Goal: Task Accomplishment & Management: Manage account settings

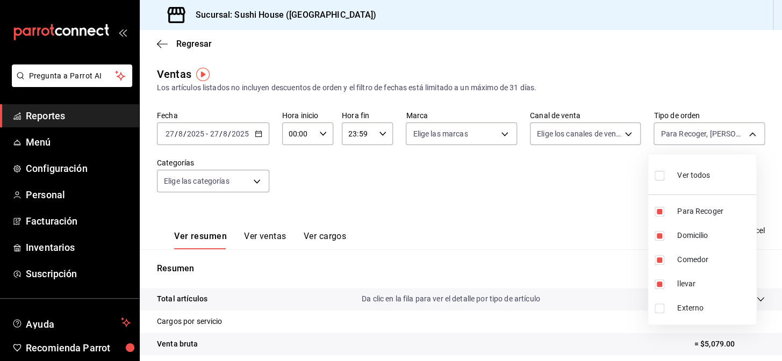
click at [51, 246] on div at bounding box center [391, 180] width 782 height 361
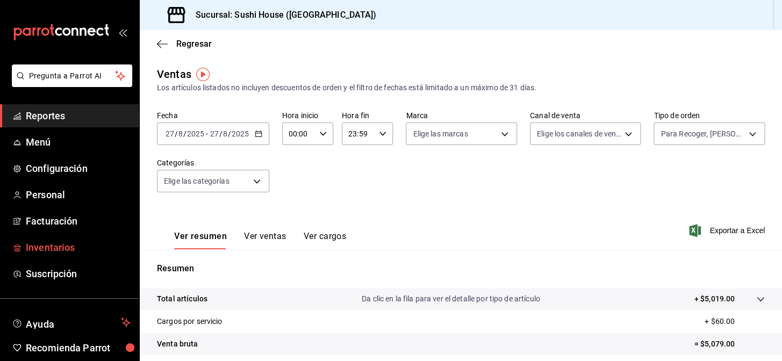
click at [71, 257] on link "Inventarios" at bounding box center [69, 247] width 139 height 23
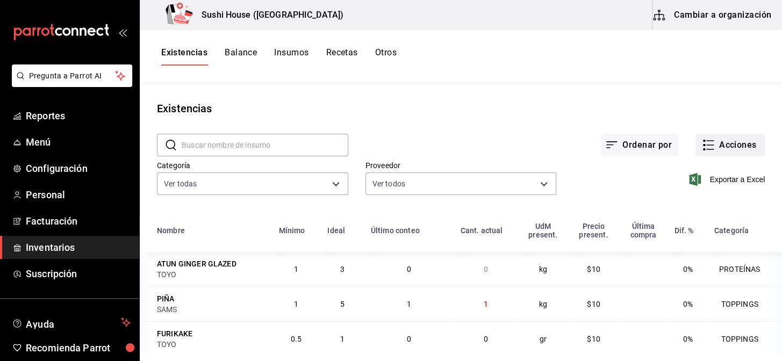
click at [726, 151] on button "Acciones" at bounding box center [730, 145] width 69 height 23
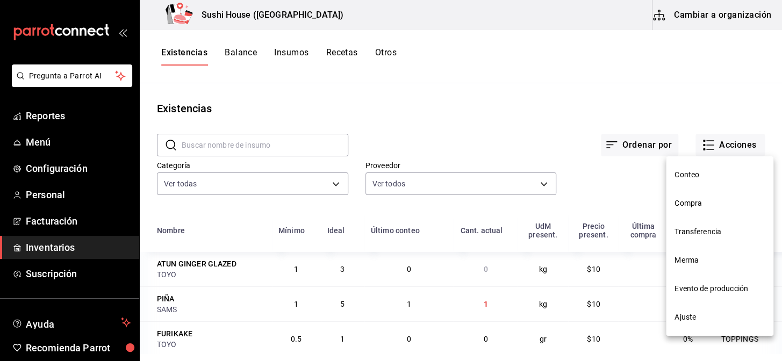
click at [691, 207] on span "Compra" at bounding box center [720, 203] width 90 height 11
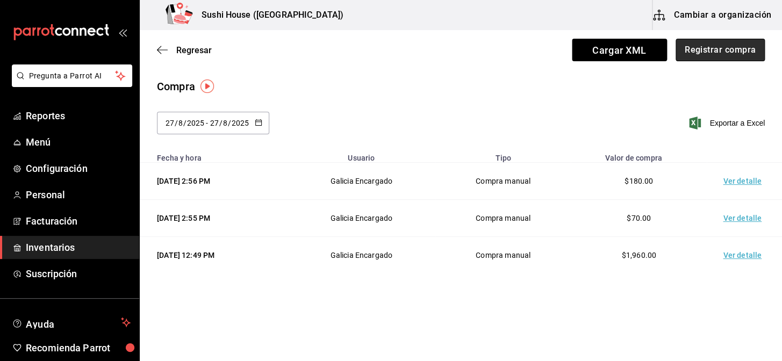
click at [699, 51] on button "Registrar compra" at bounding box center [720, 50] width 89 height 23
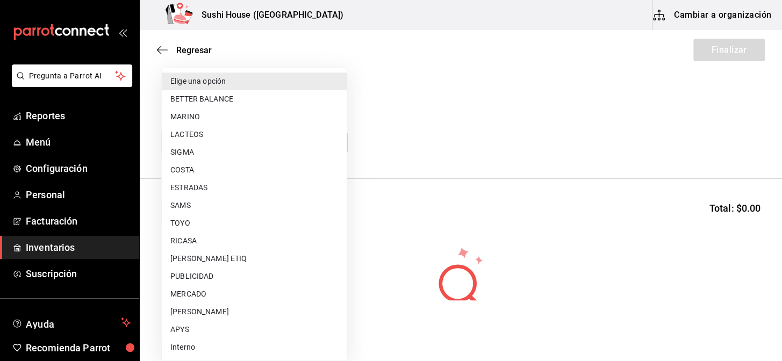
click at [280, 145] on body "Pregunta a Parrot AI Reportes Menú Configuración Personal Facturación Inventari…" at bounding box center [391, 150] width 782 height 301
click at [190, 170] on li "COSTA" at bounding box center [254, 170] width 185 height 18
type input "ac719e98-0403-4085-a2ad-e80001f63774"
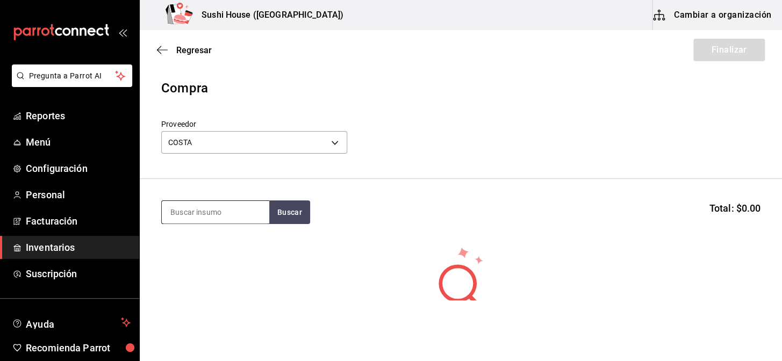
click at [182, 211] on input at bounding box center [216, 212] width 108 height 23
type input "SALMO"
click at [307, 213] on button "Buscar" at bounding box center [289, 213] width 41 height 24
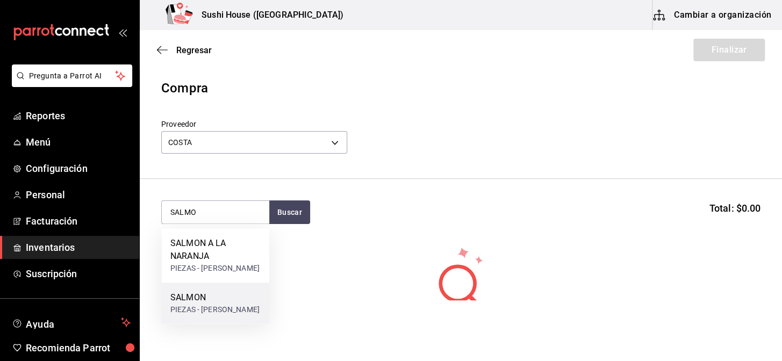
click at [198, 307] on div "PIEZAS - [PERSON_NAME]" at bounding box center [214, 309] width 89 height 11
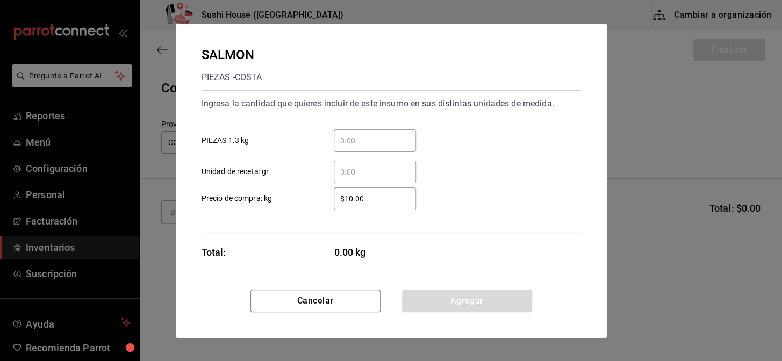
click at [346, 173] on input "​ Unidad de receta: gr" at bounding box center [375, 172] width 82 height 13
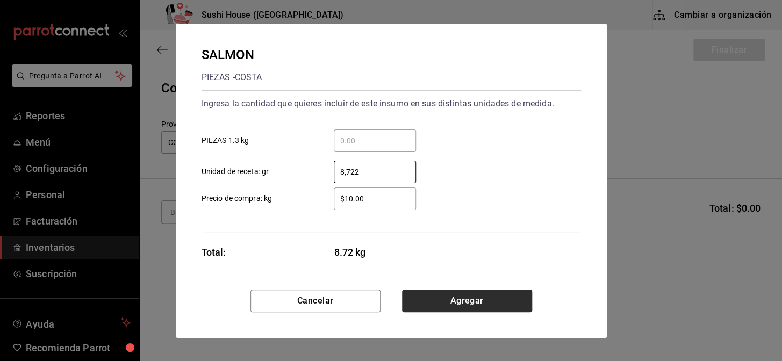
type input "8,722"
click at [454, 301] on button "Agregar" at bounding box center [467, 301] width 130 height 23
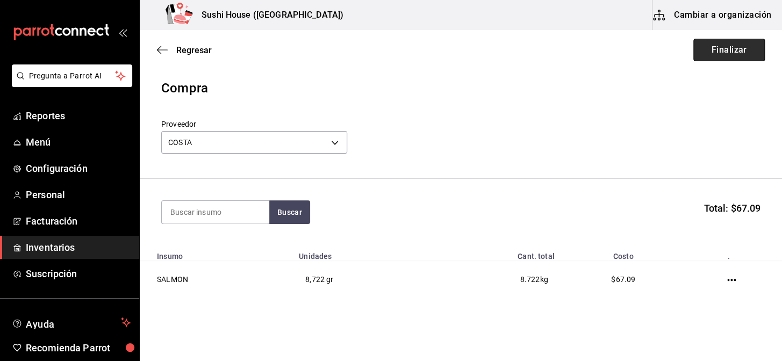
click at [712, 59] on button "Finalizar" at bounding box center [730, 50] width 72 height 23
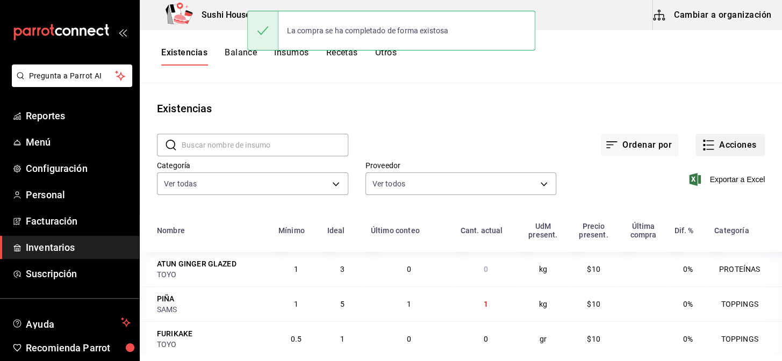
click at [735, 148] on button "Acciones" at bounding box center [730, 145] width 69 height 23
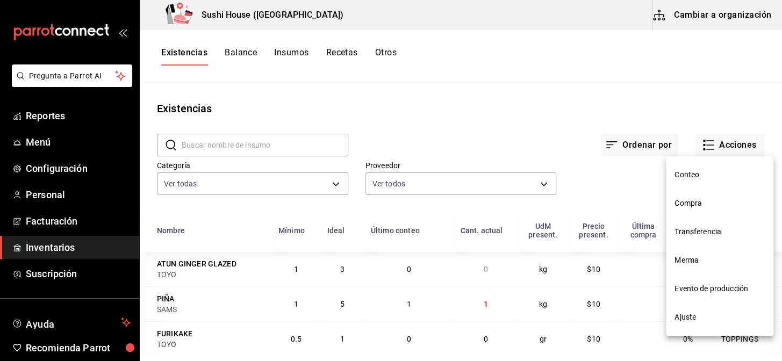
click at [688, 201] on span "Compra" at bounding box center [720, 203] width 90 height 11
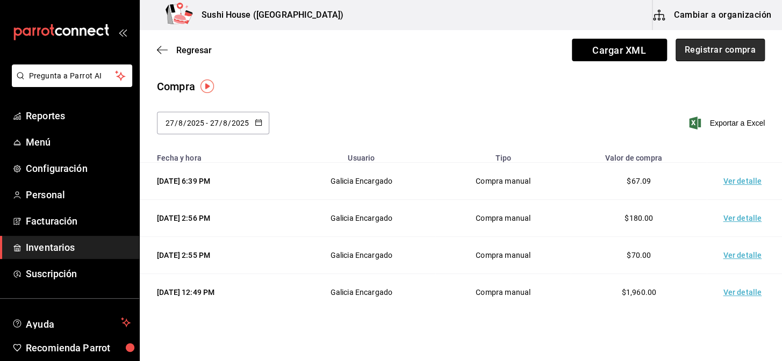
click at [721, 54] on button "Registrar compra" at bounding box center [720, 50] width 89 height 23
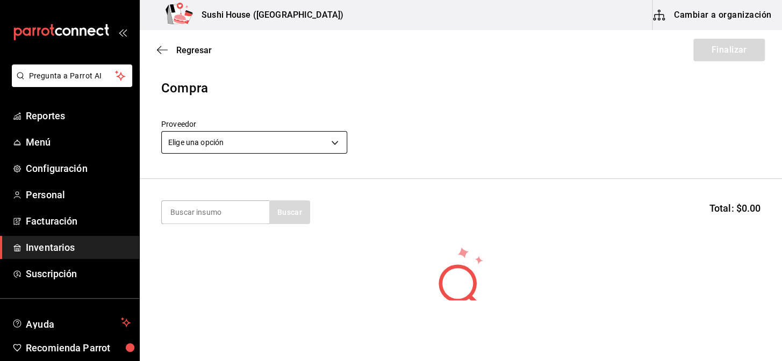
click at [259, 141] on body "Pregunta a Parrot AI Reportes Menú Configuración Personal Facturación Inventari…" at bounding box center [391, 150] width 782 height 301
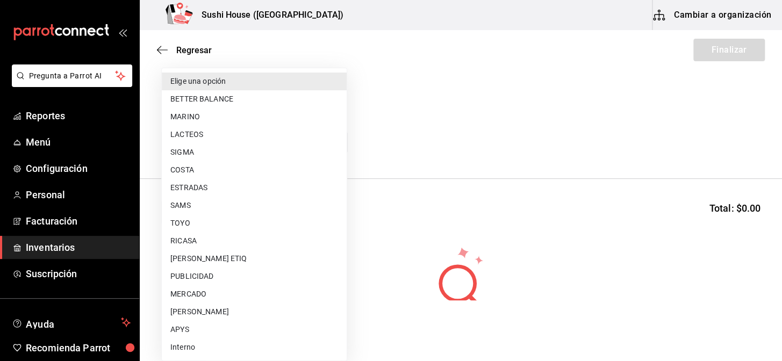
click at [189, 173] on li "COSTA" at bounding box center [254, 170] width 185 height 18
type input "ac719e98-0403-4085-a2ad-e80001f63774"
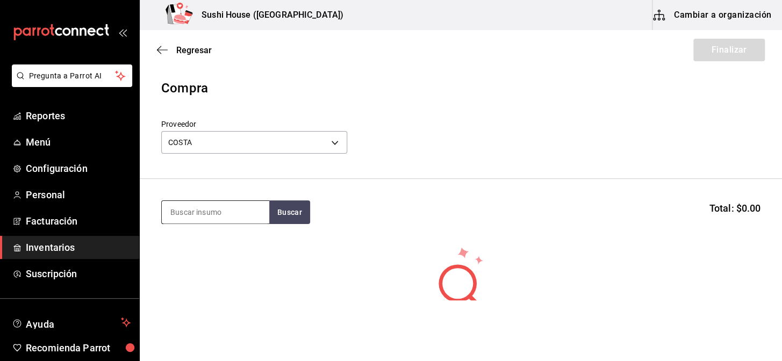
click at [194, 214] on input at bounding box center [216, 212] width 108 height 23
click at [224, 142] on body "Pregunta a Parrot AI Reportes Menú Configuración Personal Facturación Inventari…" at bounding box center [391, 150] width 782 height 301
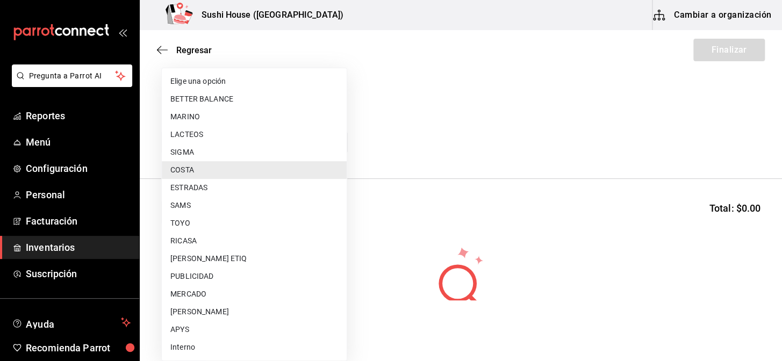
click at [203, 172] on li "COSTA" at bounding box center [254, 170] width 185 height 18
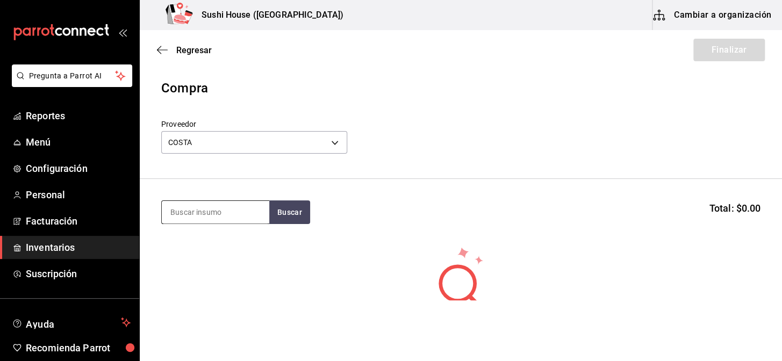
click at [189, 212] on input at bounding box center [216, 212] width 108 height 23
click at [190, 213] on input at bounding box center [216, 212] width 108 height 23
click at [169, 196] on section "Buscar Total: $0.00" at bounding box center [461, 212] width 643 height 67
drag, startPoint x: 172, startPoint y: 209, endPoint x: 182, endPoint y: 216, distance: 12.4
click at [177, 207] on input at bounding box center [216, 212] width 108 height 23
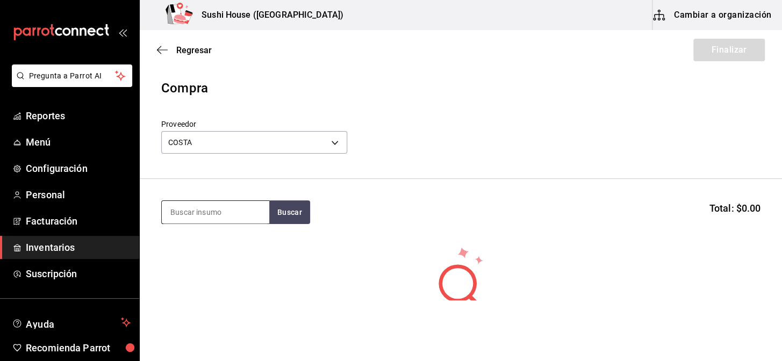
drag, startPoint x: 182, startPoint y: 216, endPoint x: 181, endPoint y: 206, distance: 9.8
click at [181, 209] on input at bounding box center [216, 212] width 108 height 23
type input "C"
click at [247, 149] on body "Pregunta a Parrot AI Reportes Menú Configuración Personal Facturación Inventari…" at bounding box center [391, 150] width 782 height 301
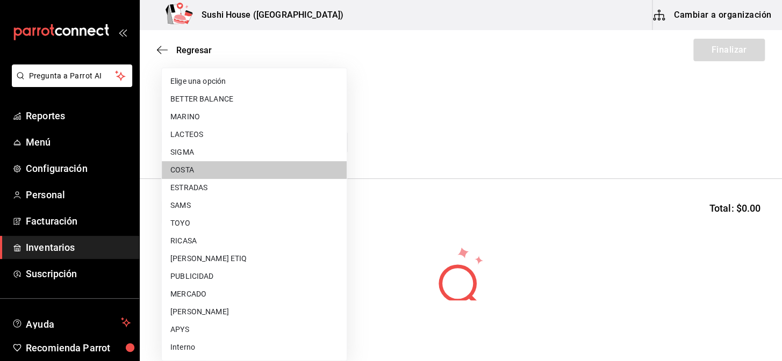
click at [191, 188] on li "ESTRADAS" at bounding box center [254, 188] width 185 height 18
type input "2e668870-a0d0-4d31-a4ef-7ce436efc9bf"
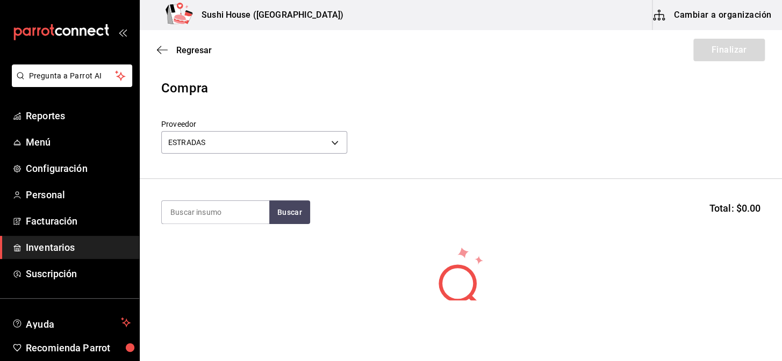
click at [198, 210] on input at bounding box center [216, 212] width 108 height 23
type input "ATUN"
click at [299, 226] on section "ATUN Buscar Total: $0.00" at bounding box center [461, 212] width 643 height 67
click at [294, 217] on button "Buscar" at bounding box center [289, 213] width 41 height 24
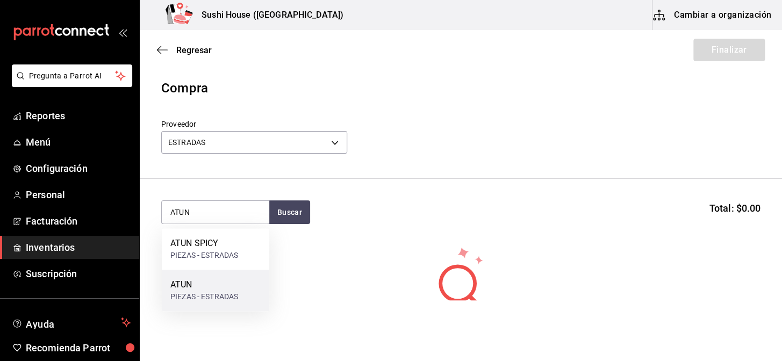
click at [200, 290] on div "ATUN" at bounding box center [204, 285] width 68 height 13
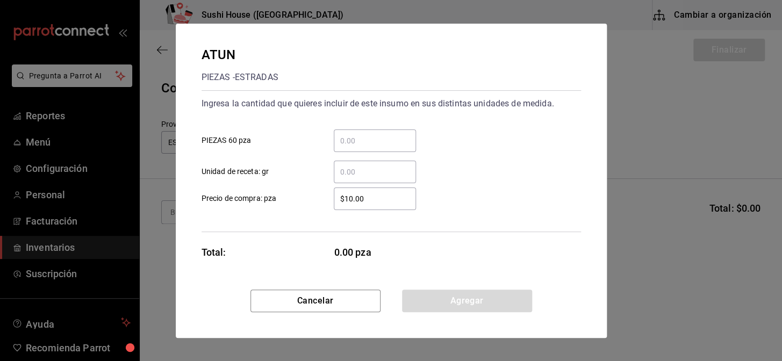
click at [367, 175] on input "​ Unidad de receta: gr" at bounding box center [375, 172] width 82 height 13
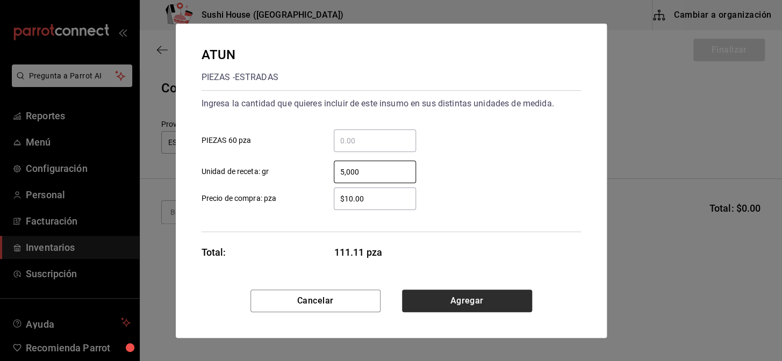
type input "5,000"
click at [462, 295] on button "Agregar" at bounding box center [467, 301] width 130 height 23
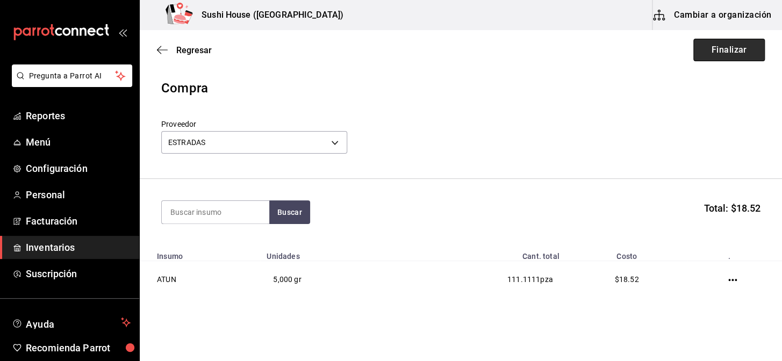
click at [712, 52] on button "Finalizar" at bounding box center [730, 50] width 72 height 23
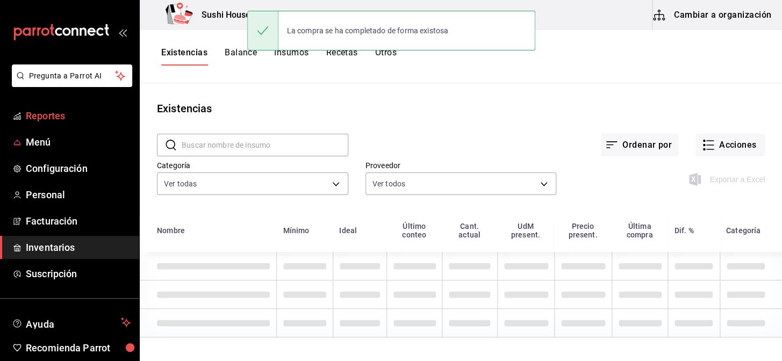
click at [80, 116] on span "Reportes" at bounding box center [78, 116] width 105 height 15
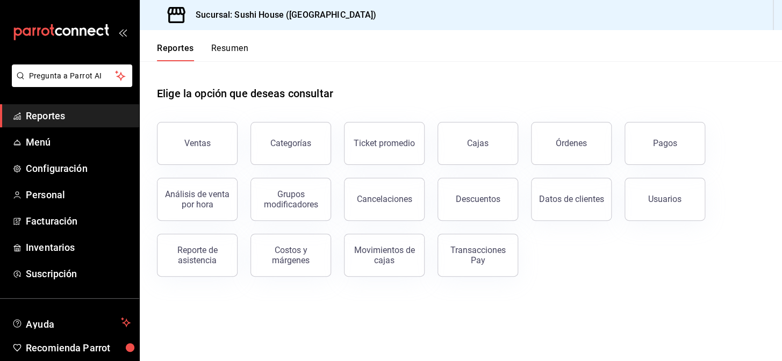
click at [77, 118] on span "Reportes" at bounding box center [78, 116] width 105 height 15
